Goal: Task Accomplishment & Management: Use online tool/utility

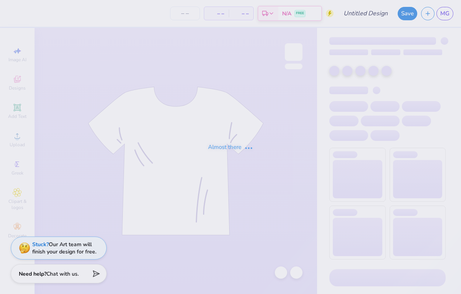
type input "FALL"
type input "50"
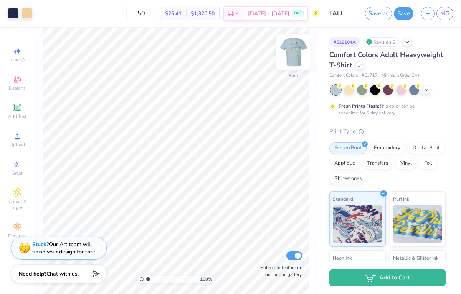
click at [297, 58] on img at bounding box center [293, 52] width 31 height 31
click at [301, 58] on img at bounding box center [293, 52] width 31 height 31
drag, startPoint x: 148, startPoint y: 279, endPoint x: 161, endPoint y: 280, distance: 13.1
type input "3.55"
click at [161, 280] on input "range" at bounding box center [172, 279] width 52 height 7
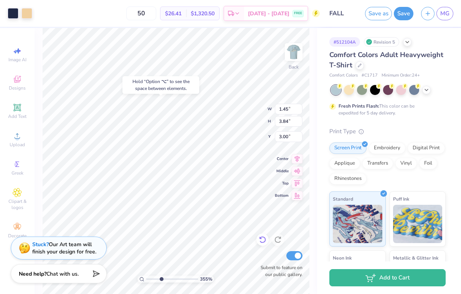
click at [258, 237] on div at bounding box center [262, 240] width 12 height 12
click at [266, 240] on div at bounding box center [262, 240] width 12 height 12
click at [263, 242] on icon at bounding box center [262, 240] width 8 height 8
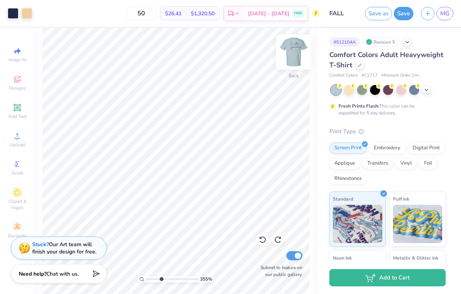
click at [293, 46] on img at bounding box center [293, 52] width 31 height 31
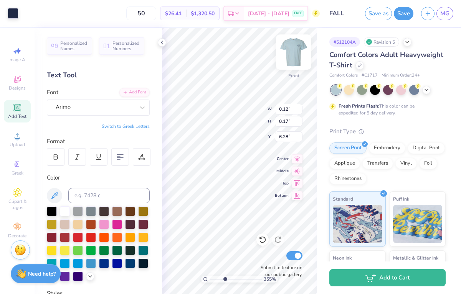
type input "0.09"
type input "0.12"
click at [262, 242] on icon at bounding box center [262, 240] width 8 height 8
click at [263, 238] on icon at bounding box center [262, 240] width 7 height 7
click at [162, 41] on polyline at bounding box center [162, 42] width 2 height 3
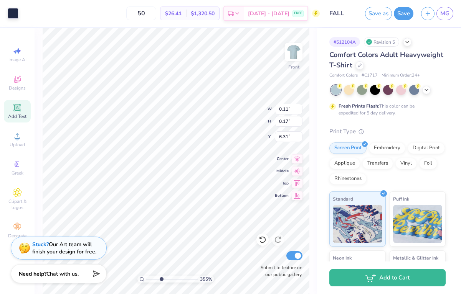
type input "6.31"
click at [264, 239] on icon at bounding box center [262, 240] width 8 height 8
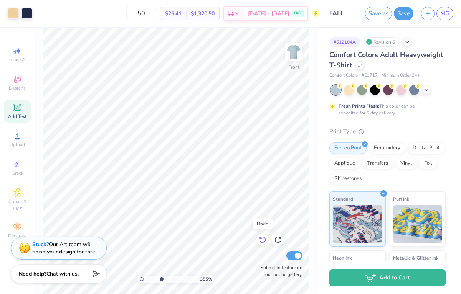
click at [264, 239] on icon at bounding box center [262, 240] width 8 height 8
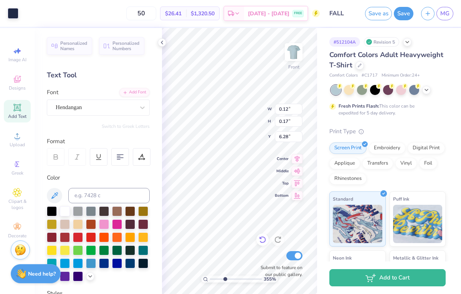
type input "0.12"
type input "0.17"
type input "6.28"
type input "0.11"
type input "6.31"
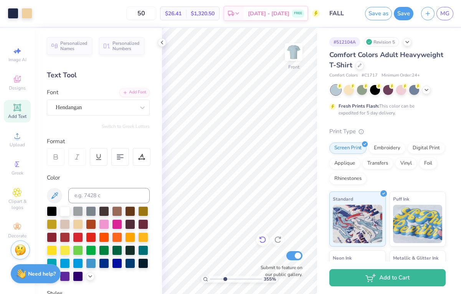
click at [265, 242] on icon at bounding box center [262, 240] width 8 height 8
type input "0.12"
type input "0.17"
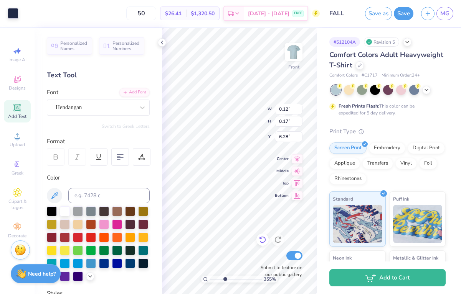
type input "6.28"
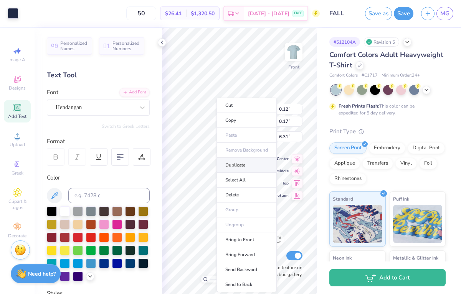
click at [242, 166] on li "Duplicate" at bounding box center [246, 165] width 60 height 15
type input "7.31"
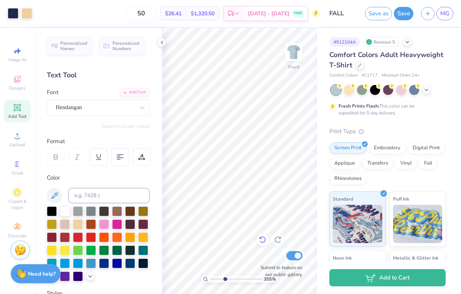
click at [262, 242] on icon at bounding box center [262, 240] width 8 height 8
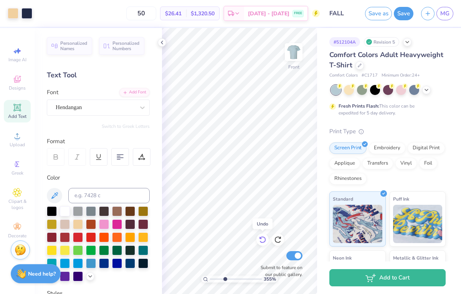
click at [262, 242] on icon at bounding box center [262, 240] width 8 height 8
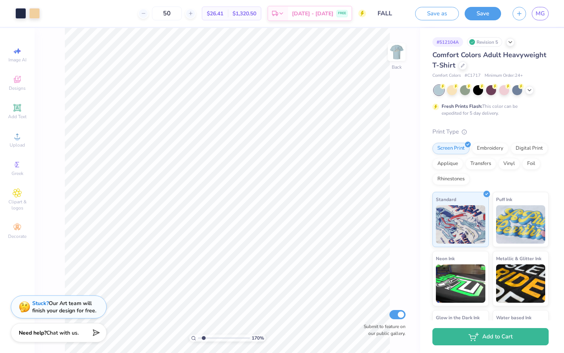
click at [203, 337] on input "range" at bounding box center [224, 337] width 52 height 7
drag, startPoint x: 203, startPoint y: 339, endPoint x: 213, endPoint y: 339, distance: 10.0
type input "3.59"
click at [213, 339] on input "range" at bounding box center [224, 337] width 52 height 7
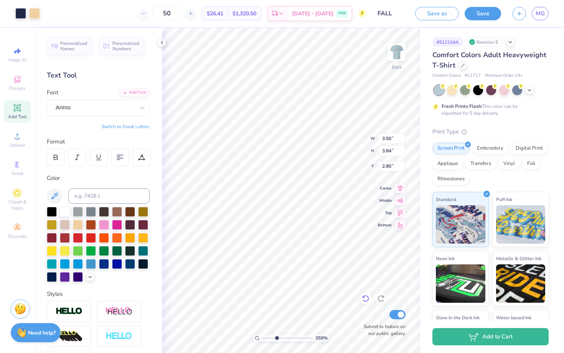
click at [366, 296] on icon at bounding box center [365, 298] width 7 height 7
type input "3.00"
click at [365, 298] on icon at bounding box center [366, 298] width 8 height 8
click at [362, 296] on icon at bounding box center [366, 298] width 8 height 8
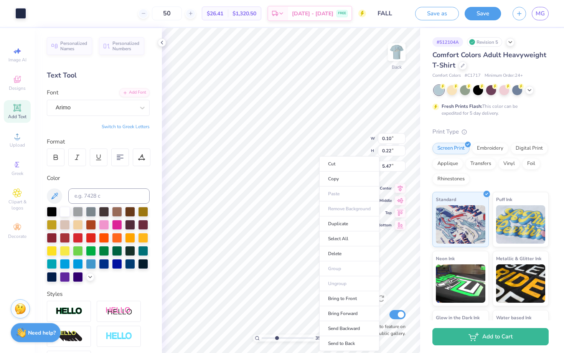
type input "1.45"
type input "3.84"
type input "3.00"
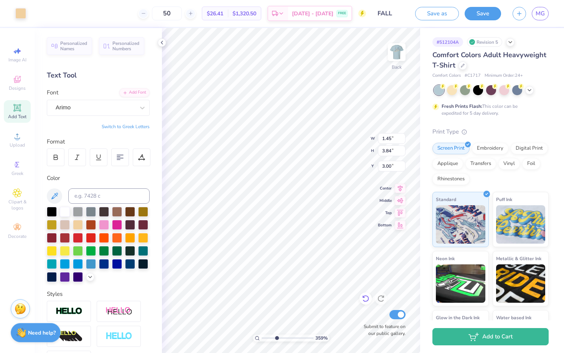
type input "0.15"
type input "0.23"
type input "5.47"
click at [19, 118] on span "Add Text" at bounding box center [17, 117] width 18 height 6
click at [18, 111] on icon at bounding box center [17, 107] width 9 height 9
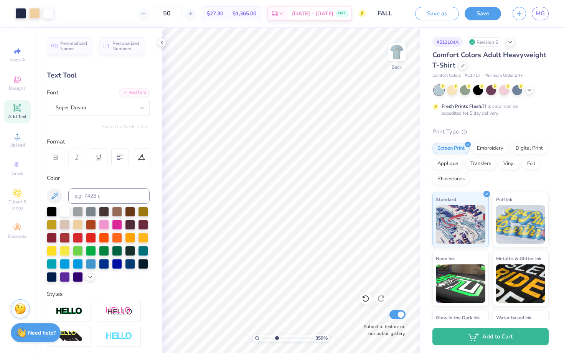
click at [18, 113] on div "Add Text" at bounding box center [17, 111] width 27 height 23
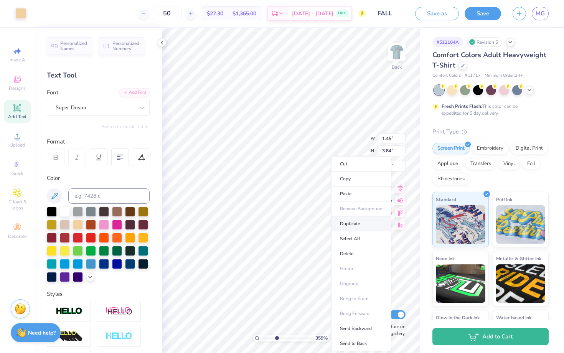
click at [334, 221] on li "Duplicate" at bounding box center [361, 223] width 60 height 15
type input "4.00"
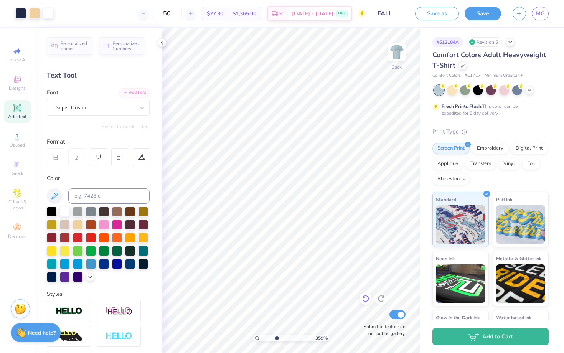
click at [365, 299] on icon at bounding box center [366, 298] width 8 height 8
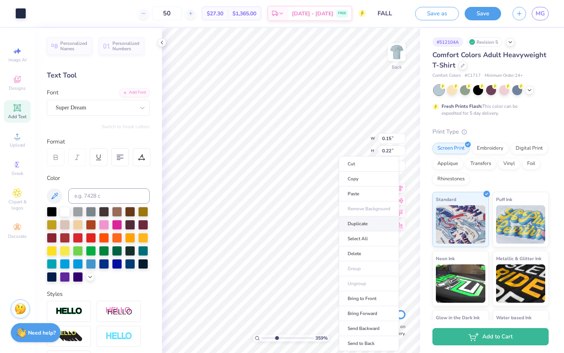
click at [343, 220] on li "Duplicate" at bounding box center [369, 223] width 60 height 15
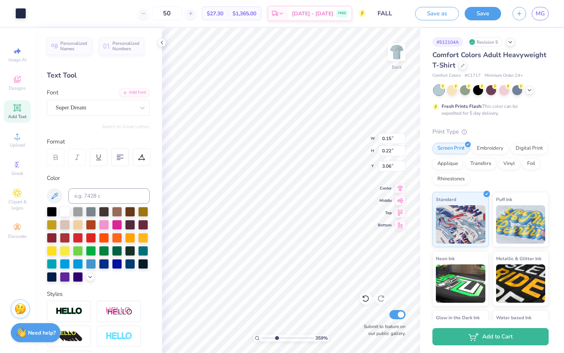
type input "3.07"
click at [21, 110] on icon at bounding box center [17, 107] width 9 height 9
type input "5.59"
type input "1.62"
type input "11.69"
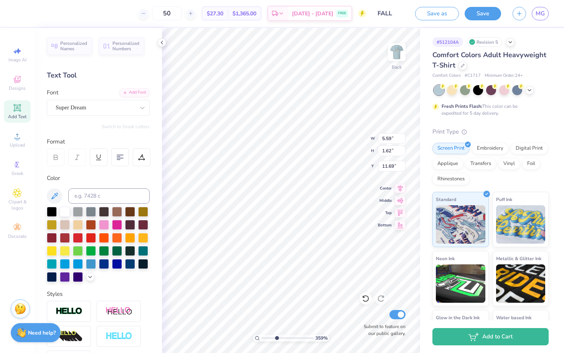
click at [20, 110] on icon at bounding box center [17, 107] width 9 height 9
click at [18, 112] on icon at bounding box center [17, 107] width 9 height 9
click at [19, 141] on div "Upload" at bounding box center [17, 139] width 27 height 23
click at [21, 110] on icon at bounding box center [16, 107] width 7 height 7
type input "3.08"
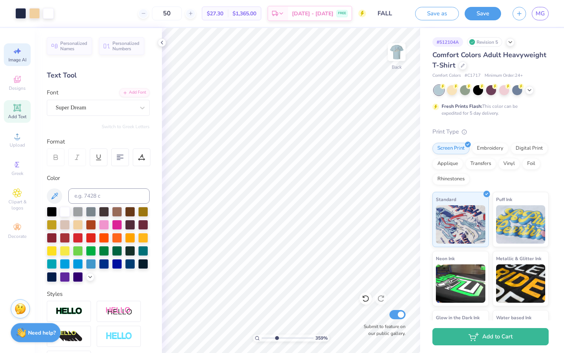
click at [30, 51] on div "Image AI" at bounding box center [17, 54] width 27 height 23
select select "4"
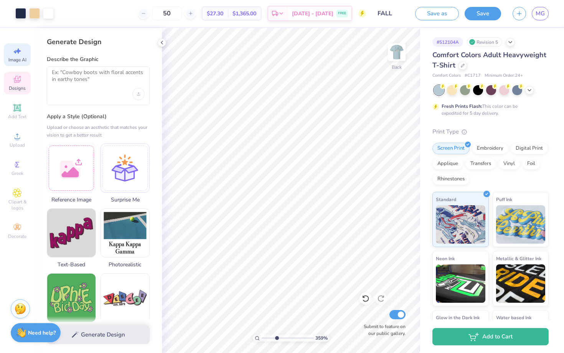
click at [18, 81] on icon at bounding box center [17, 79] width 9 height 9
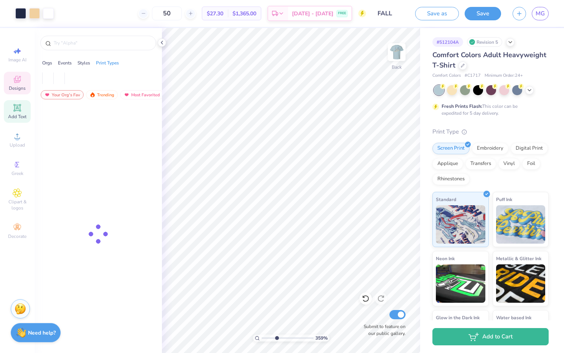
click at [19, 111] on icon at bounding box center [17, 107] width 9 height 9
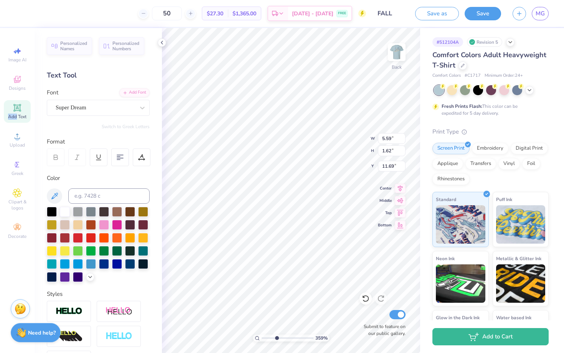
click at [19, 111] on icon at bounding box center [17, 107] width 9 height 9
click at [30, 128] on div "Image AI Designs Add Text Upload Greek Clipart & logos Decorate" at bounding box center [17, 142] width 27 height 199
click at [28, 109] on div "Add Text" at bounding box center [17, 111] width 27 height 23
type input "0.56"
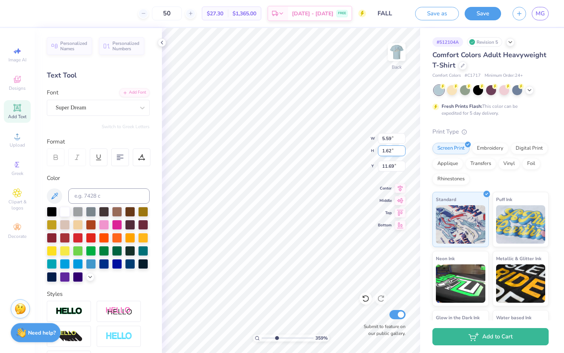
type input "0.55"
type input "4.75"
click at [363, 298] on icon at bounding box center [366, 298] width 8 height 8
type input "5.59"
type input "1.62"
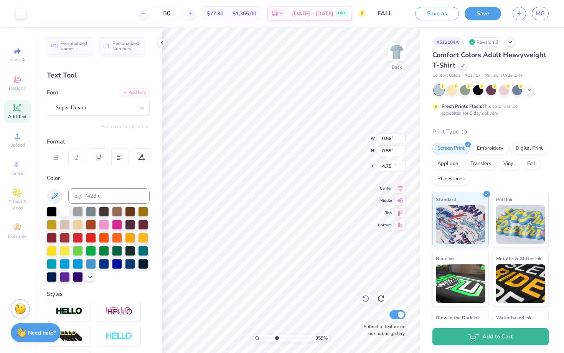
type input "11.69"
click at [366, 300] on icon at bounding box center [366, 298] width 8 height 8
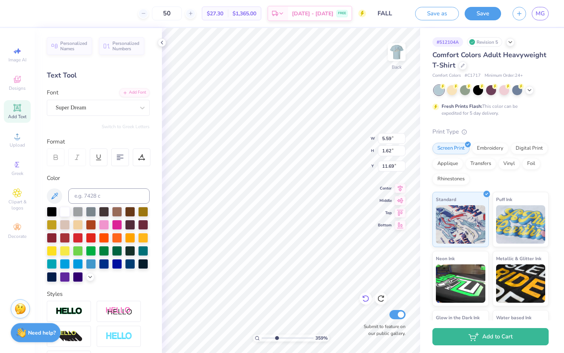
click at [366, 300] on icon at bounding box center [366, 298] width 8 height 8
click at [367, 301] on icon at bounding box center [366, 298] width 8 height 8
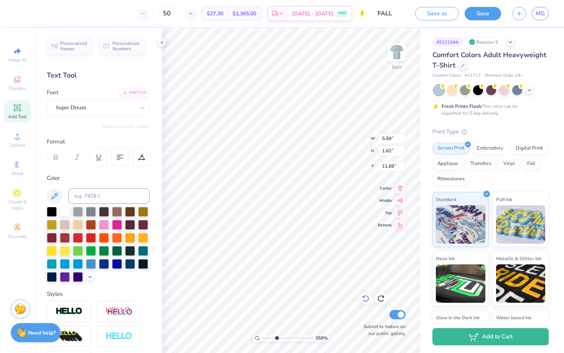
click at [367, 301] on icon at bounding box center [366, 298] width 8 height 8
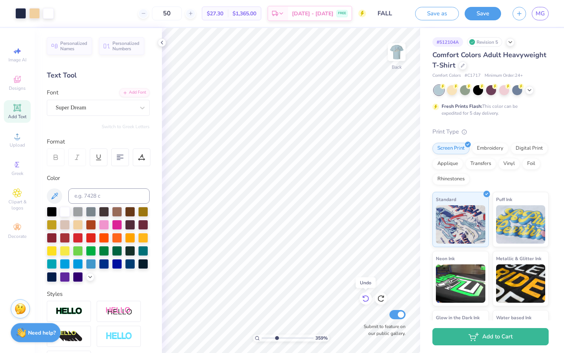
click at [367, 301] on icon at bounding box center [366, 298] width 8 height 8
type input "0.15"
type input "0.23"
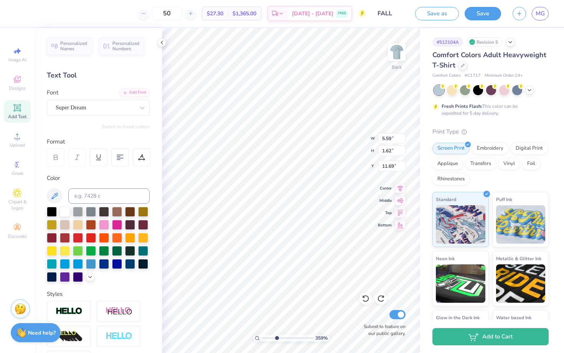
type input "5.47"
click at [139, 107] on icon at bounding box center [142, 108] width 8 height 8
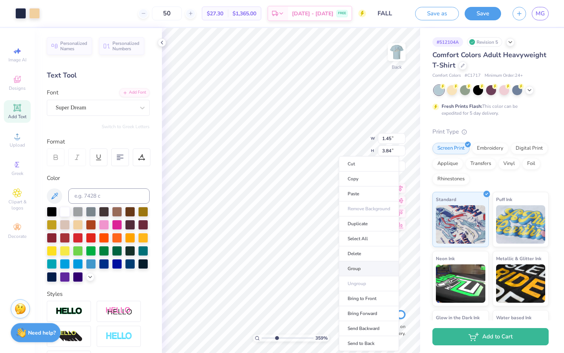
click at [359, 265] on li "Group" at bounding box center [369, 268] width 60 height 15
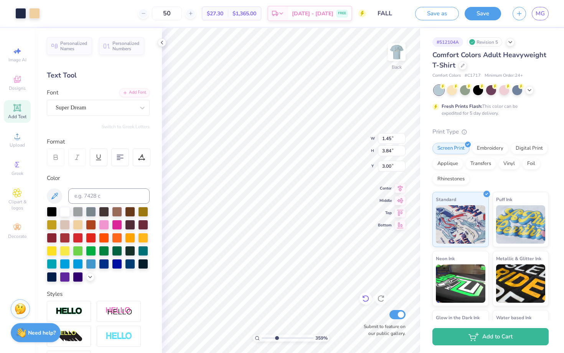
click at [364, 301] on icon at bounding box center [366, 298] width 8 height 8
type input "5.59"
type input "1.62"
type input "11.69"
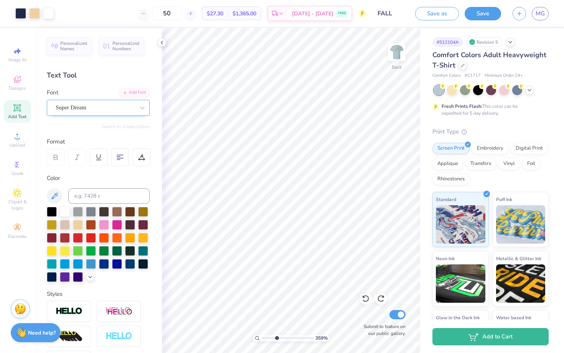
click at [97, 104] on div "Super Dream" at bounding box center [95, 108] width 81 height 12
type input "0.15"
type input "0.23"
type input "5.47"
click at [163, 42] on icon at bounding box center [162, 42] width 6 height 6
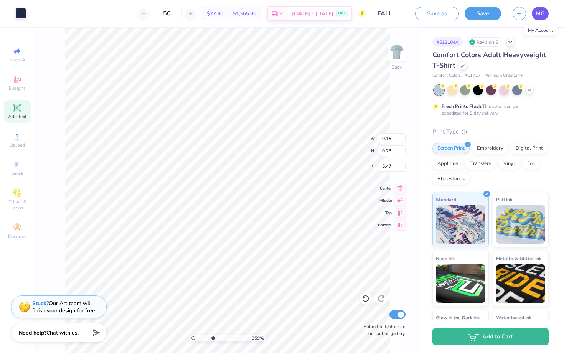
click at [533, 10] on link "MG" at bounding box center [539, 13] width 17 height 13
click at [25, 112] on div "Add Text" at bounding box center [17, 111] width 27 height 23
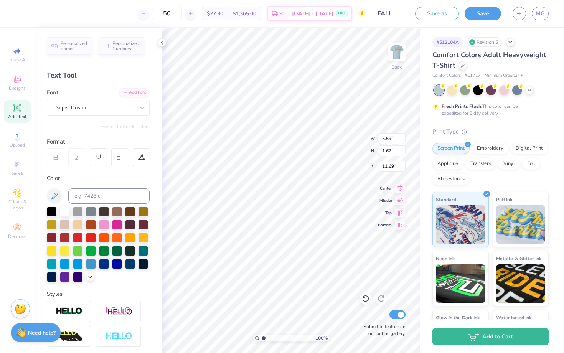
type textarea "4"
click at [365, 301] on icon at bounding box center [365, 298] width 7 height 7
drag, startPoint x: 264, startPoint y: 336, endPoint x: 288, endPoint y: 336, distance: 23.8
click at [288, 336] on input "range" at bounding box center [288, 337] width 52 height 7
click at [368, 299] on icon at bounding box center [365, 298] width 7 height 7
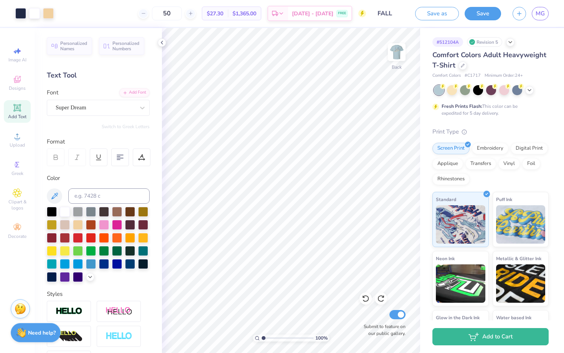
drag, startPoint x: 288, startPoint y: 337, endPoint x: 251, endPoint y: 332, distance: 37.9
type input "1"
click at [262, 334] on input "range" at bounding box center [288, 337] width 52 height 7
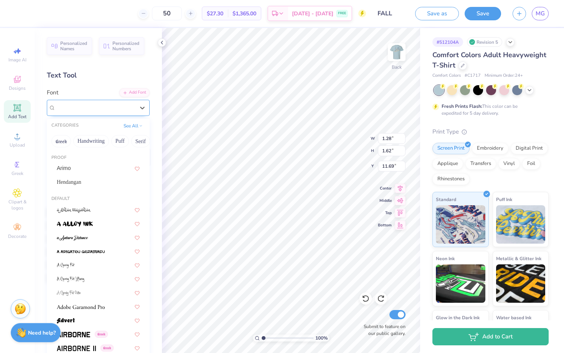
click at [93, 106] on div "Super Dream" at bounding box center [95, 108] width 81 height 12
click at [97, 165] on div "Arimo" at bounding box center [98, 168] width 83 height 8
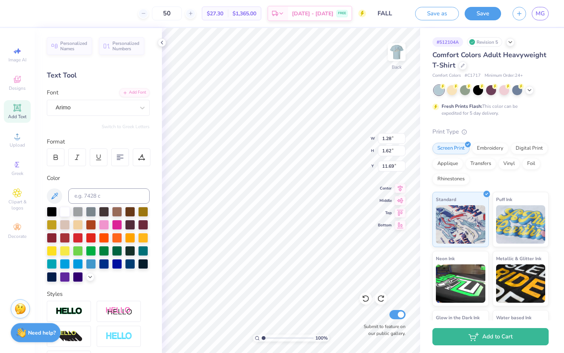
type textarea "4"
drag, startPoint x: 265, startPoint y: 338, endPoint x: 276, endPoint y: 337, distance: 11.9
click at [276, 337] on input "range" at bounding box center [288, 337] width 52 height 7
click at [280, 339] on input "range" at bounding box center [288, 337] width 52 height 7
drag, startPoint x: 280, startPoint y: 339, endPoint x: 295, endPoint y: 339, distance: 15.7
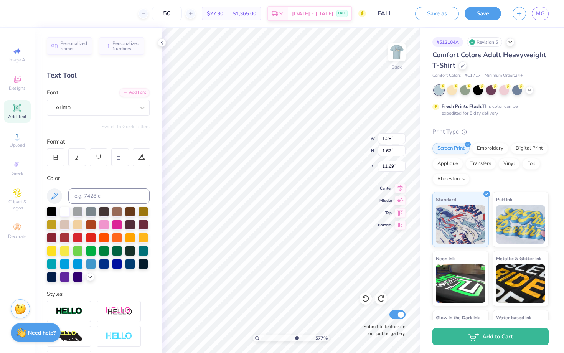
click at [295, 339] on input "range" at bounding box center [288, 337] width 52 height 7
drag, startPoint x: 293, startPoint y: 337, endPoint x: 268, endPoint y: 335, distance: 25.7
type input "1.91"
click at [268, 335] on input "range" at bounding box center [288, 337] width 52 height 7
type input "1.45"
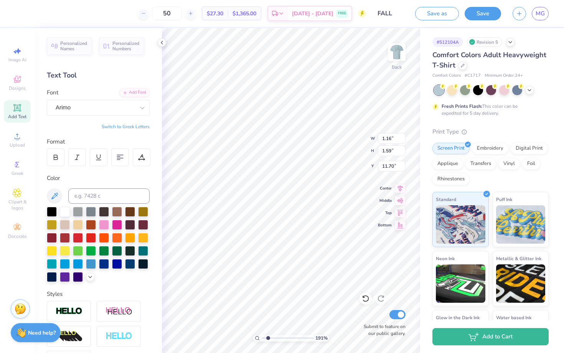
type input "3.84"
type input "3.00"
click at [333, 210] on li "Select All" at bounding box center [343, 209] width 60 height 15
type input "7.70"
type input "10.30"
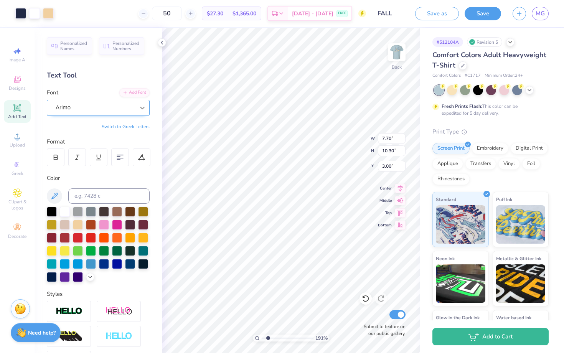
click at [142, 106] on icon at bounding box center [142, 108] width 8 height 8
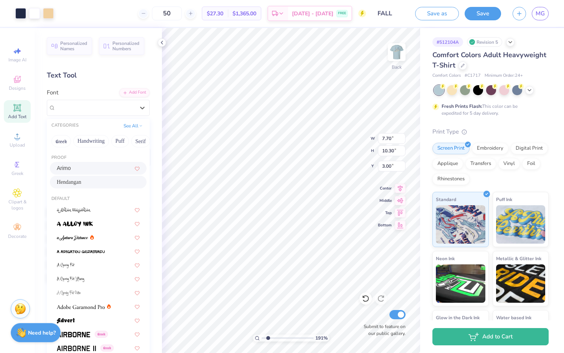
click at [103, 181] on div "Hendangan" at bounding box center [98, 182] width 83 height 8
type input "3.50"
type input "3.84"
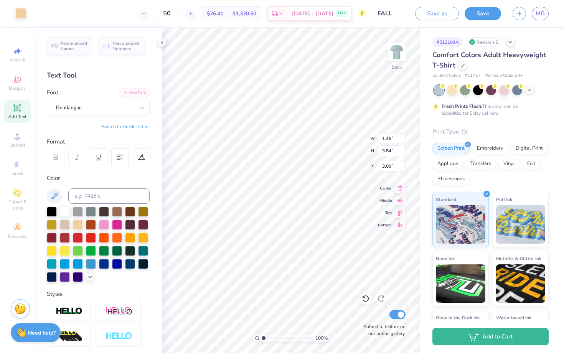
drag, startPoint x: 267, startPoint y: 339, endPoint x: 258, endPoint y: 339, distance: 9.2
click at [262, 339] on input "range" at bounding box center [288, 337] width 52 height 7
drag, startPoint x: 265, startPoint y: 337, endPoint x: 273, endPoint y: 337, distance: 8.1
type input "2.97"
click at [273, 337] on input "range" at bounding box center [288, 337] width 52 height 7
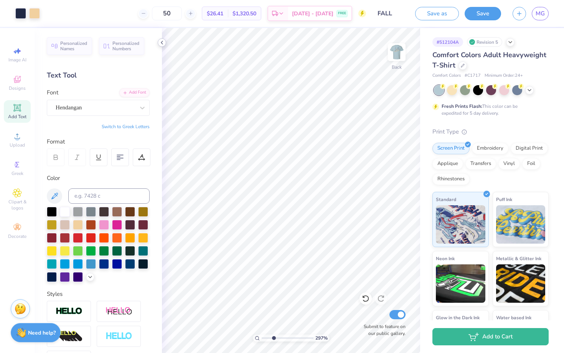
click at [164, 43] on icon at bounding box center [162, 42] width 6 height 6
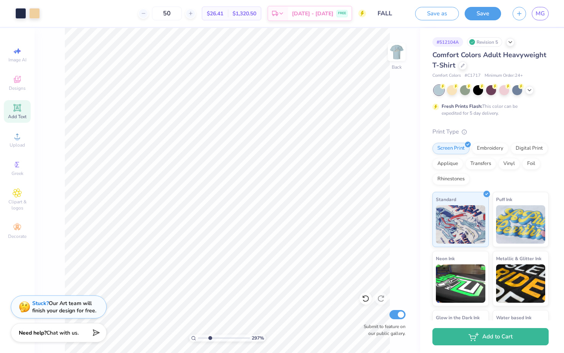
click at [15, 107] on icon at bounding box center [17, 108] width 6 height 6
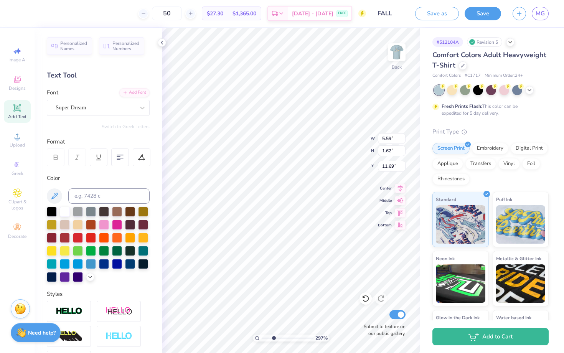
type textarea "T"
click at [101, 107] on div "Super Dream" at bounding box center [95, 108] width 81 height 12
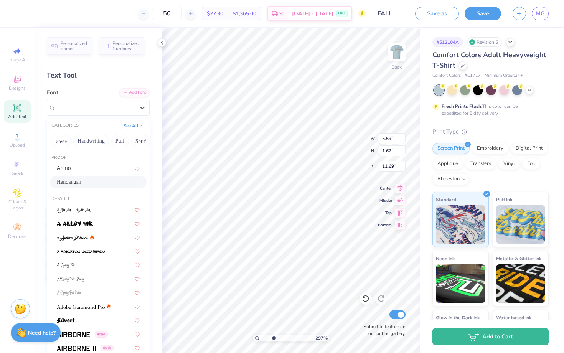
click at [103, 181] on div "Hendangan" at bounding box center [98, 182] width 83 height 8
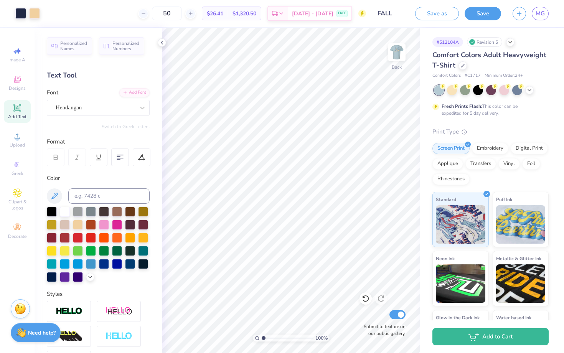
drag, startPoint x: 271, startPoint y: 338, endPoint x: 254, endPoint y: 338, distance: 17.3
type input "1"
click at [262, 338] on input "range" at bounding box center [288, 337] width 52 height 7
click at [20, 118] on span "Add Text" at bounding box center [17, 117] width 18 height 6
type textarea "4"
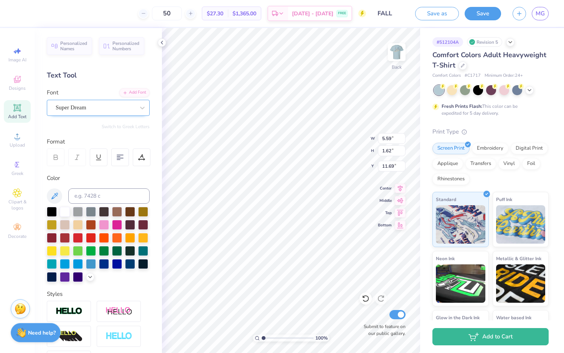
click at [135, 106] on div "Super Dream" at bounding box center [95, 108] width 81 height 12
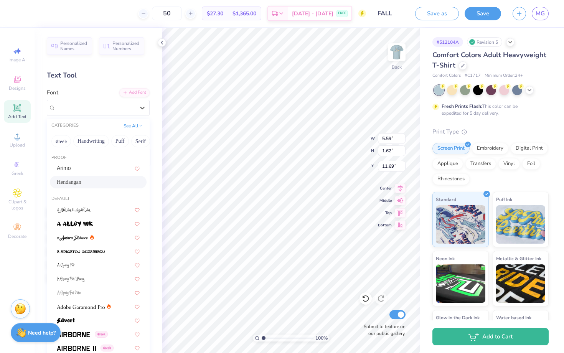
click at [118, 183] on div "Hendangan" at bounding box center [98, 182] width 83 height 8
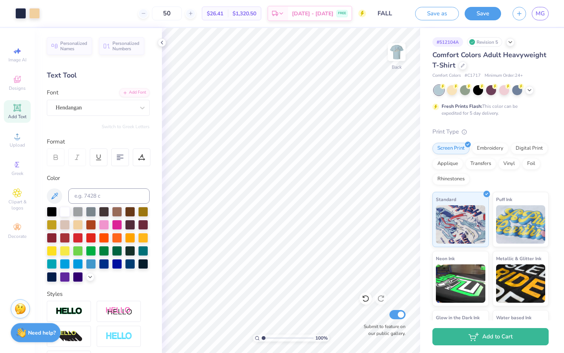
click at [140, 117] on div "Personalized Names Personalized Numbers Text Tool Add Font Font Hendangan Switc…" at bounding box center [98, 190] width 127 height 325
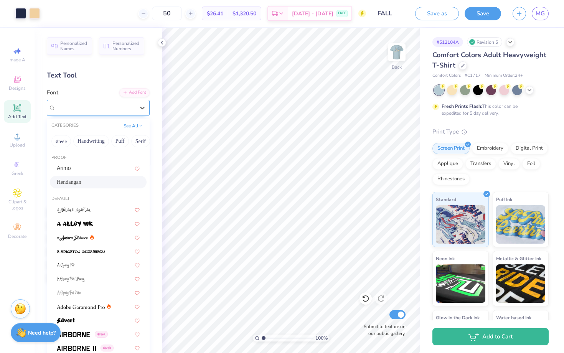
click at [131, 109] on div "Hendangan" at bounding box center [95, 108] width 81 height 12
click at [95, 142] on button "Handwriting" at bounding box center [91, 141] width 36 height 12
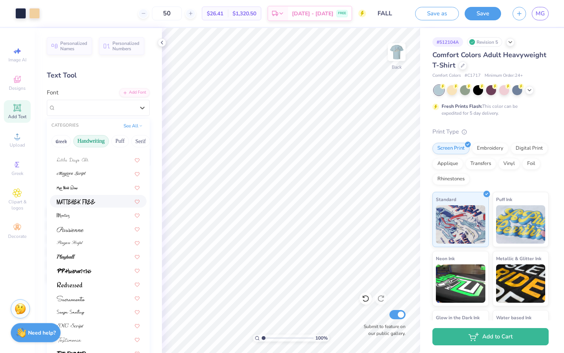
scroll to position [172, 0]
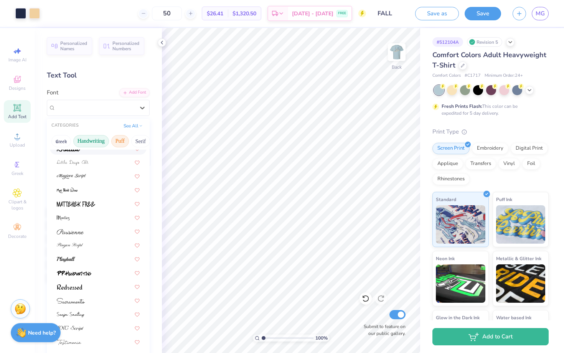
click at [120, 141] on button "Puff" at bounding box center [120, 141] width 18 height 12
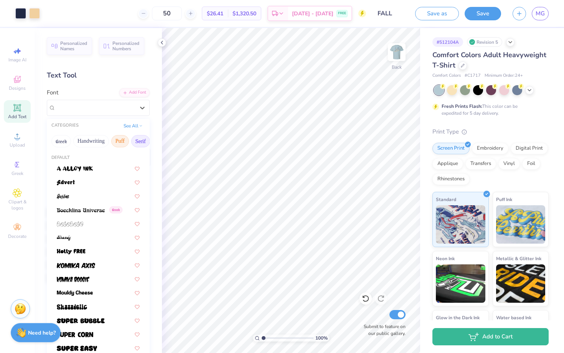
click at [136, 143] on button "Serif" at bounding box center [140, 141] width 19 height 12
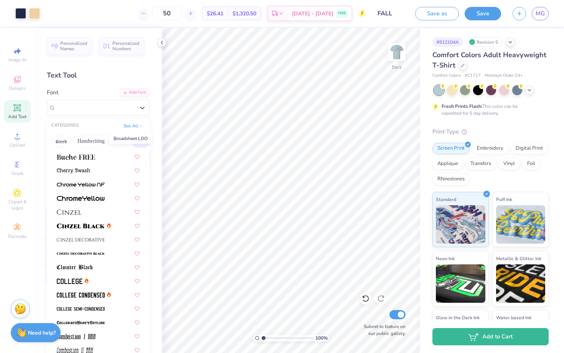
scroll to position [99, 0]
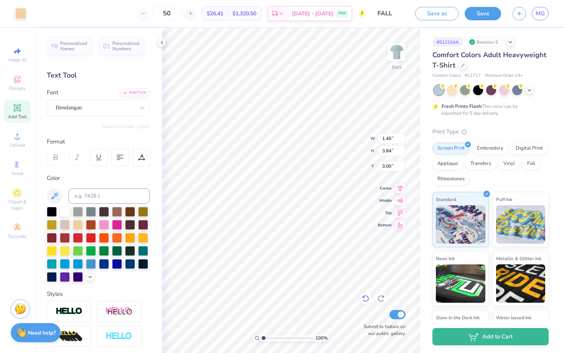
click at [365, 295] on icon at bounding box center [366, 298] width 8 height 8
type input "5.59"
type input "1.62"
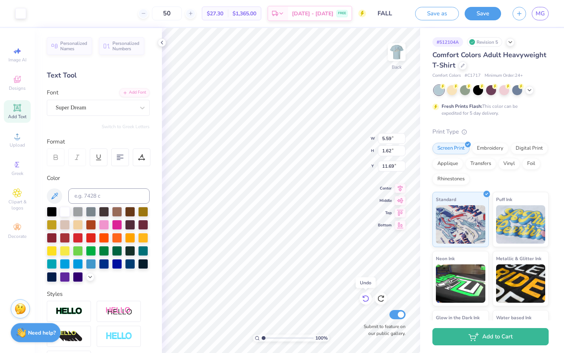
type input "11.69"
click at [365, 295] on icon at bounding box center [366, 298] width 8 height 8
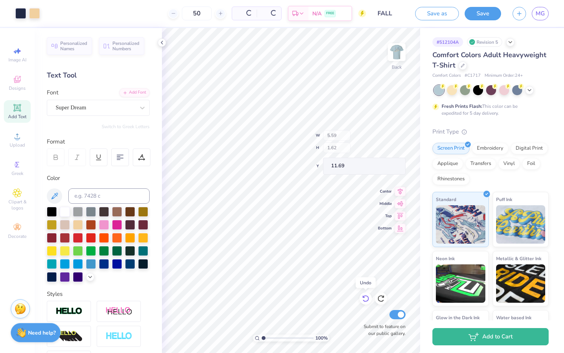
click at [365, 295] on icon at bounding box center [366, 298] width 8 height 8
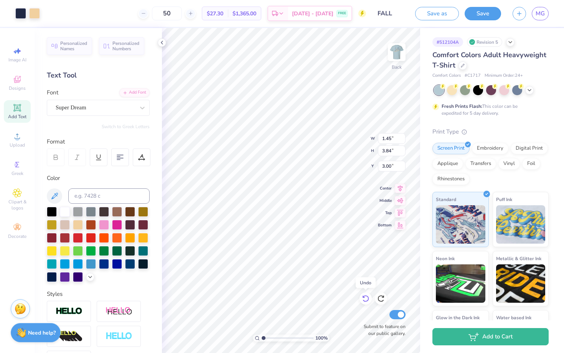
click at [365, 295] on icon at bounding box center [366, 298] width 8 height 8
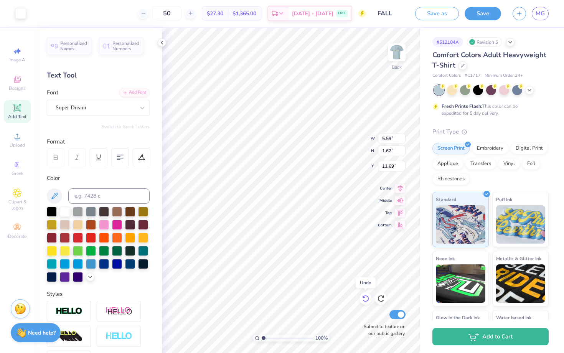
click at [365, 295] on icon at bounding box center [366, 298] width 8 height 8
drag, startPoint x: 262, startPoint y: 338, endPoint x: 280, endPoint y: 338, distance: 17.3
type input "4.19"
click at [280, 338] on input "range" at bounding box center [288, 337] width 52 height 7
click at [395, 55] on img at bounding box center [396, 52] width 31 height 31
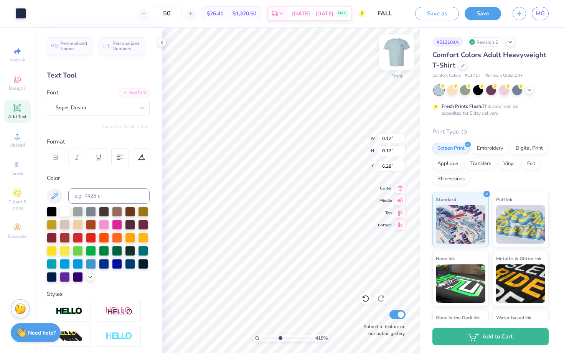
type input "0.12"
type input "0.17"
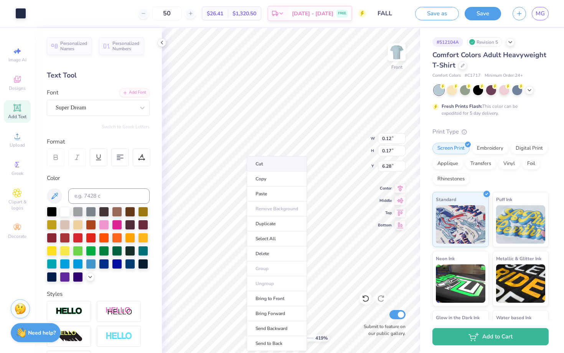
type input "6.31"
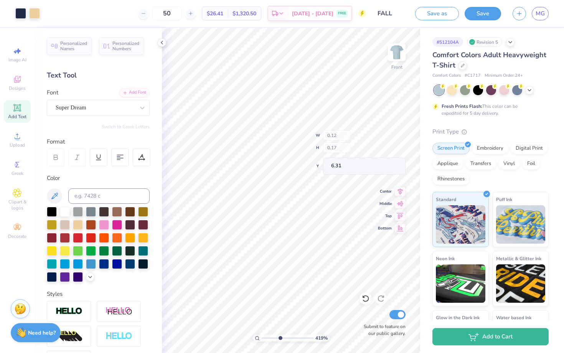
type input "0.11"
click at [366, 299] on icon at bounding box center [366, 298] width 8 height 8
type input "4.35"
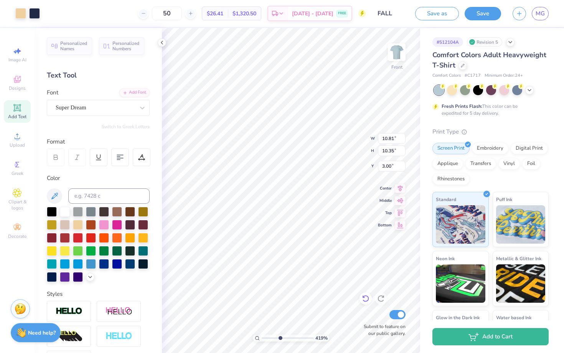
type input "1.64"
type input "4.31"
type input "10.81"
type input "10.35"
type input "3.00"
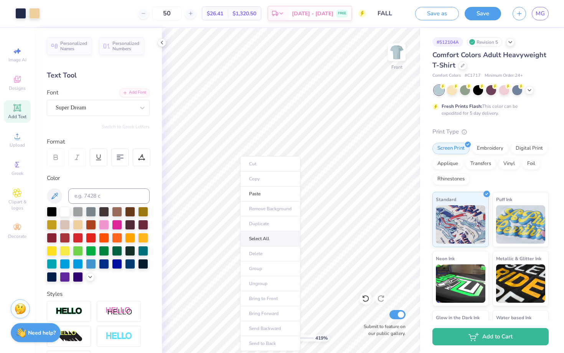
click at [275, 238] on li "Select All" at bounding box center [270, 238] width 60 height 15
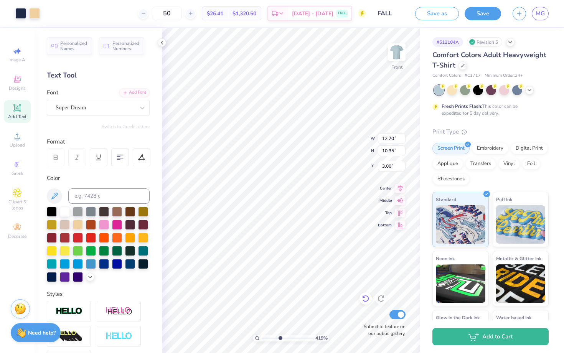
click at [368, 302] on icon at bounding box center [366, 298] width 8 height 8
click at [367, 302] on icon at bounding box center [366, 298] width 8 height 8
type input "3.00"
click at [367, 298] on icon at bounding box center [366, 298] width 8 height 8
